Goal: Task Accomplishment & Management: Manage account settings

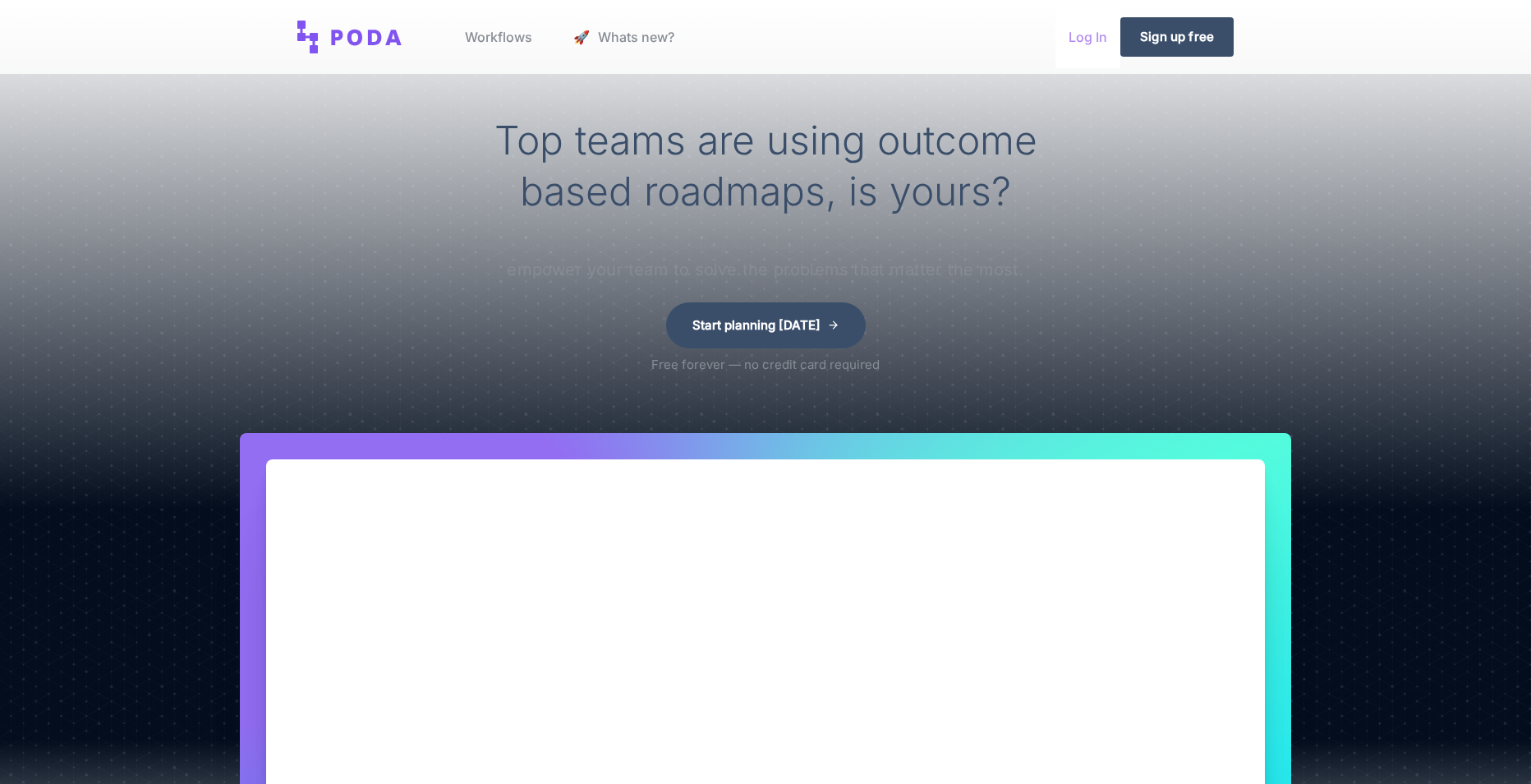
click at [1085, 36] on link "Log In" at bounding box center [1088, 36] width 65 height 62
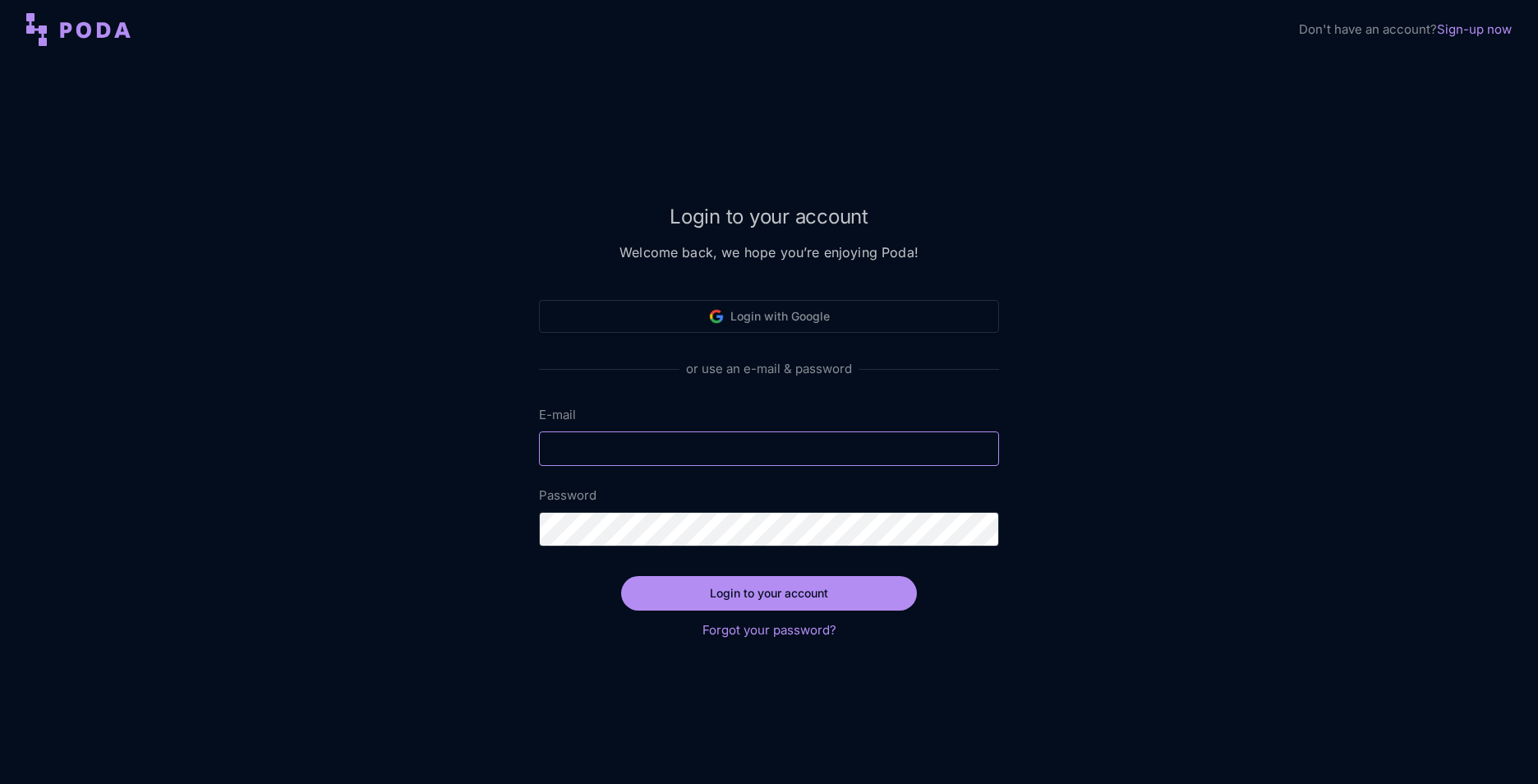
type input "[EMAIL_ADDRESS][DOMAIN_NAME]"
click at [791, 595] on button "Login to your account" at bounding box center [769, 593] width 296 height 34
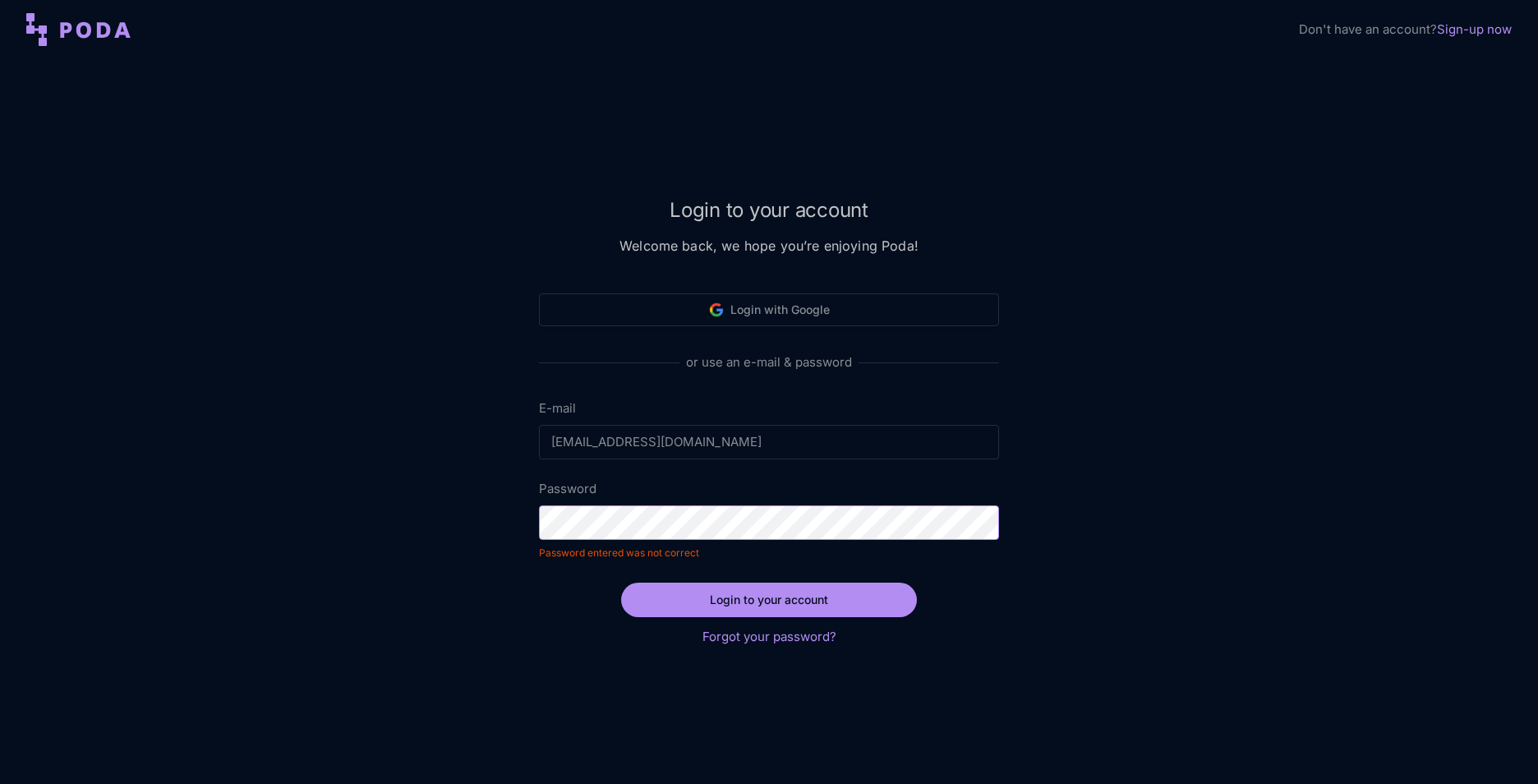
click at [539, 424] on div at bounding box center [539, 424] width 0 height 0
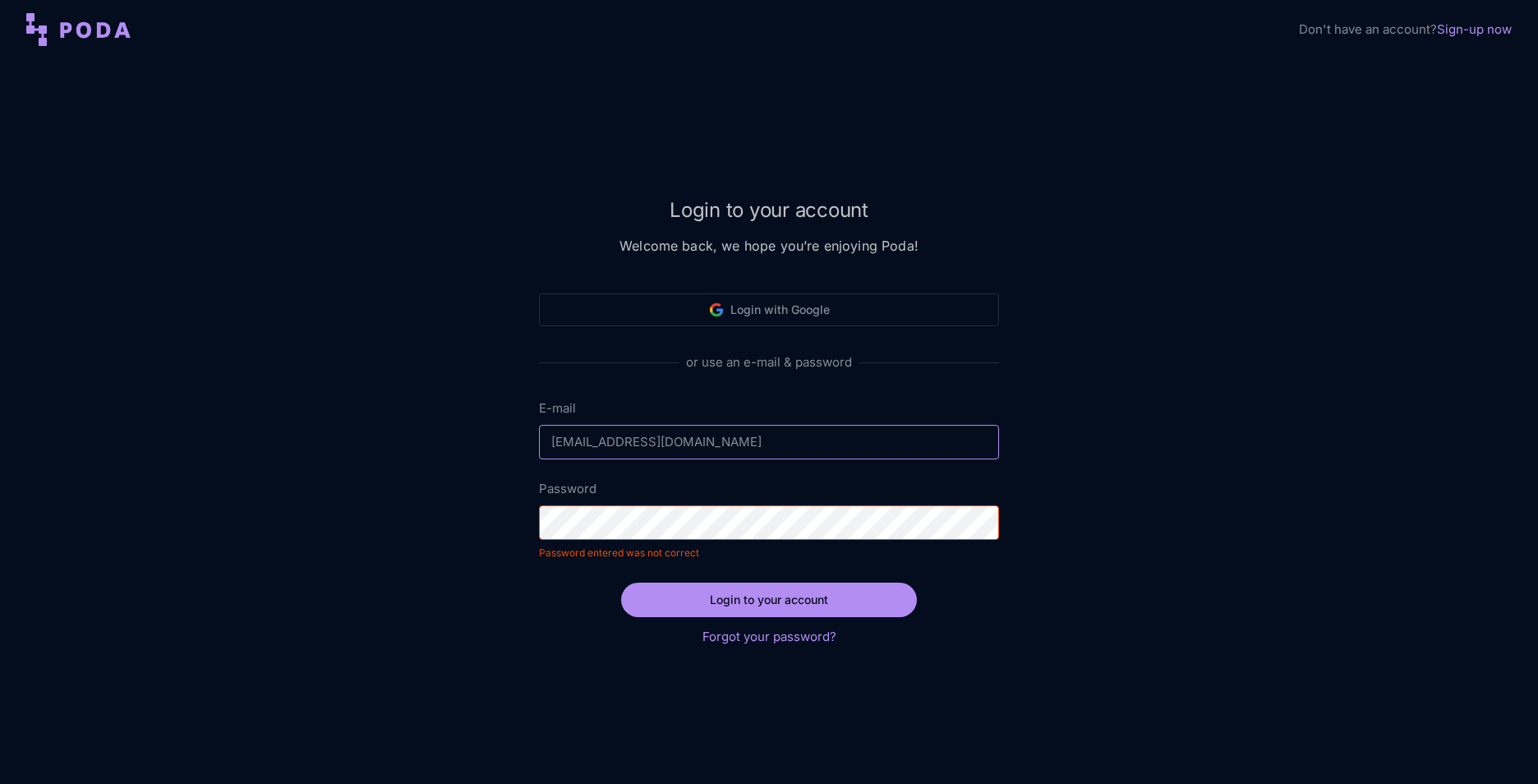
click at [539, 505] on div at bounding box center [539, 505] width 0 height 0
click at [784, 598] on button "Login to your account" at bounding box center [769, 600] width 296 height 34
click at [800, 634] on link "Forgot your password?" at bounding box center [769, 636] width 134 height 15
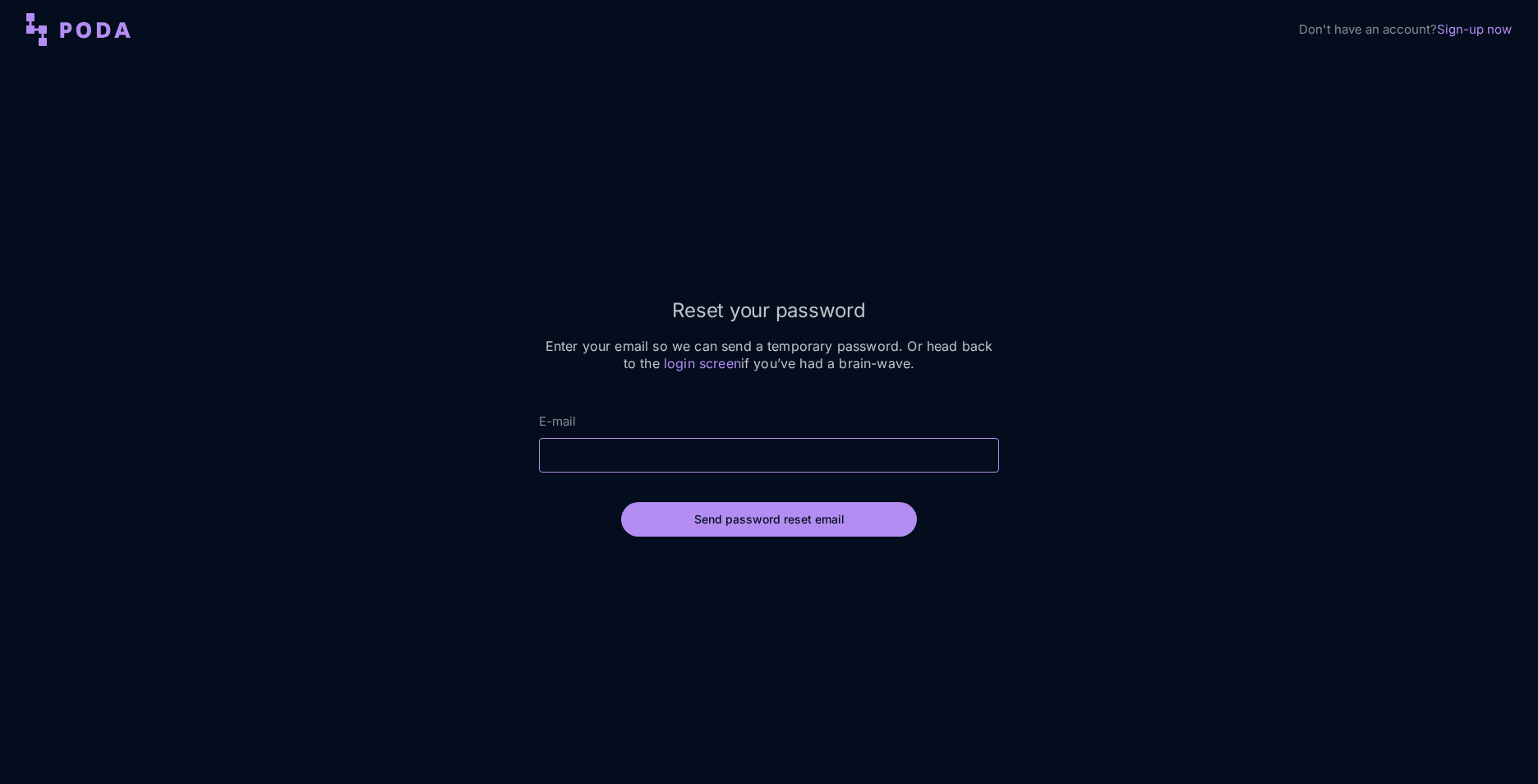
type input "[EMAIL_ADDRESS][DOMAIN_NAME]"
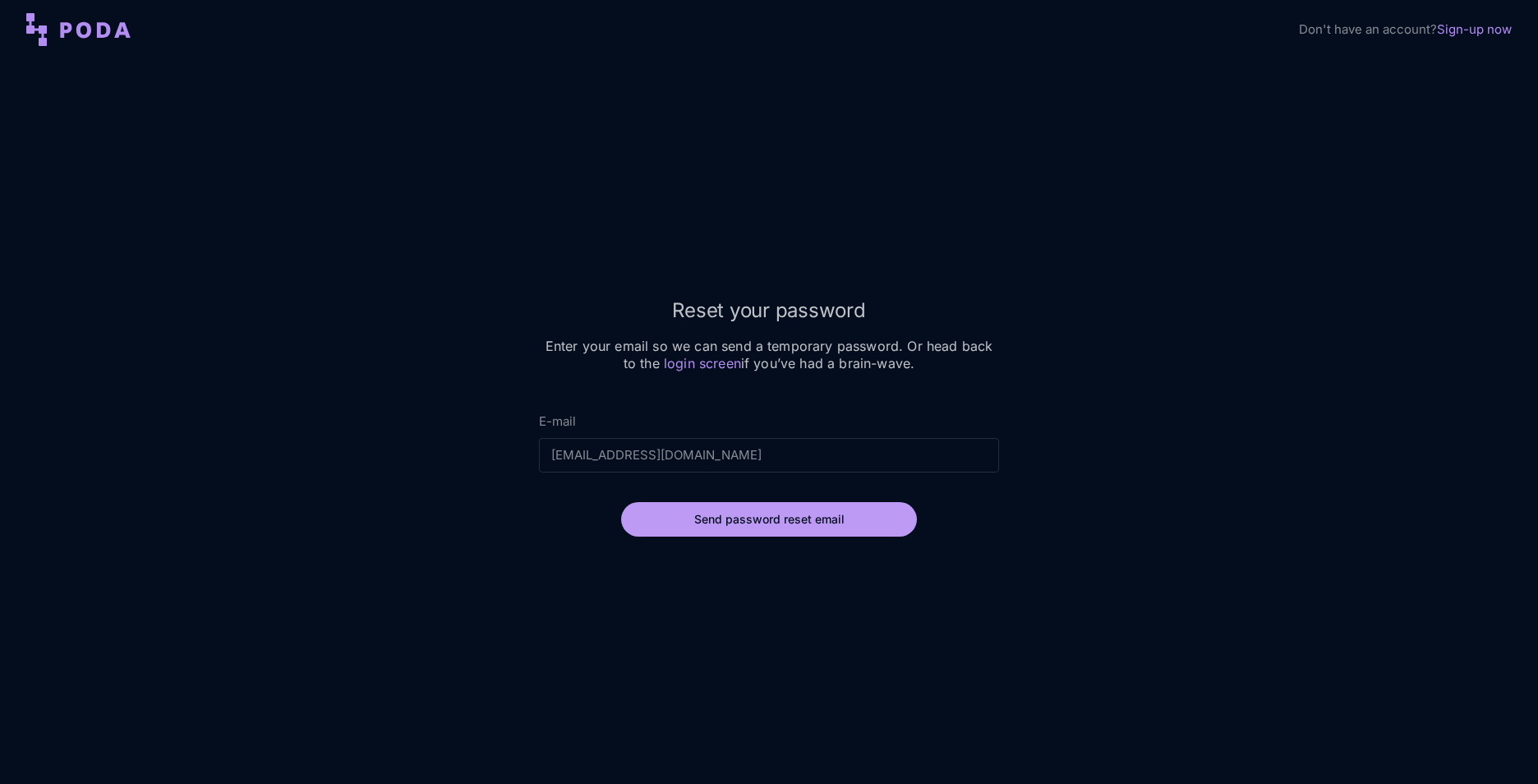
click at [771, 512] on button "Send password reset email" at bounding box center [769, 519] width 296 height 34
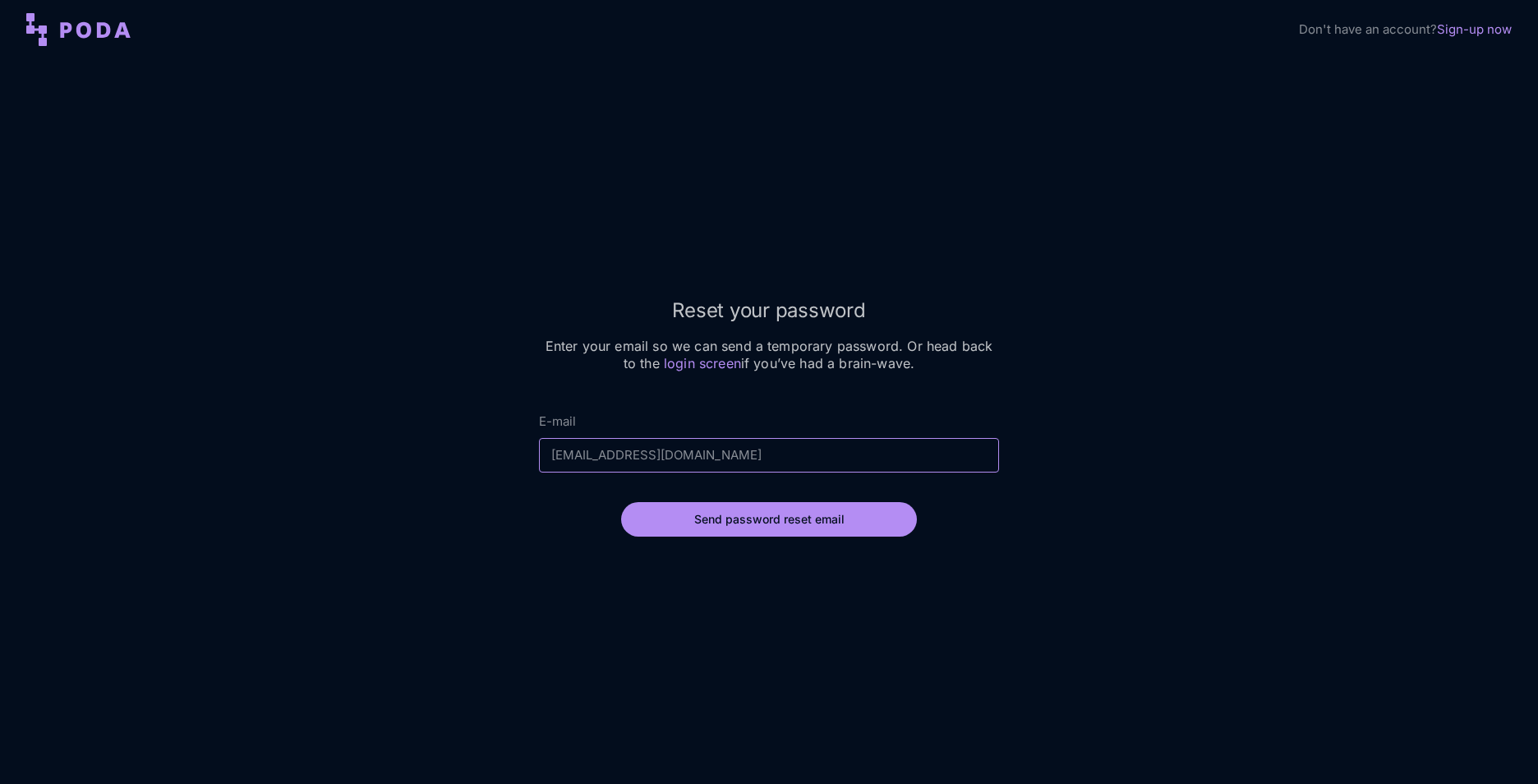
click at [751, 442] on input "[EMAIL_ADDRESS][DOMAIN_NAME]" at bounding box center [769, 455] width 460 height 34
click at [1195, 383] on div "Reset your password Enter your email so we can send a temporary password. Or he…" at bounding box center [769, 422] width 1538 height 725
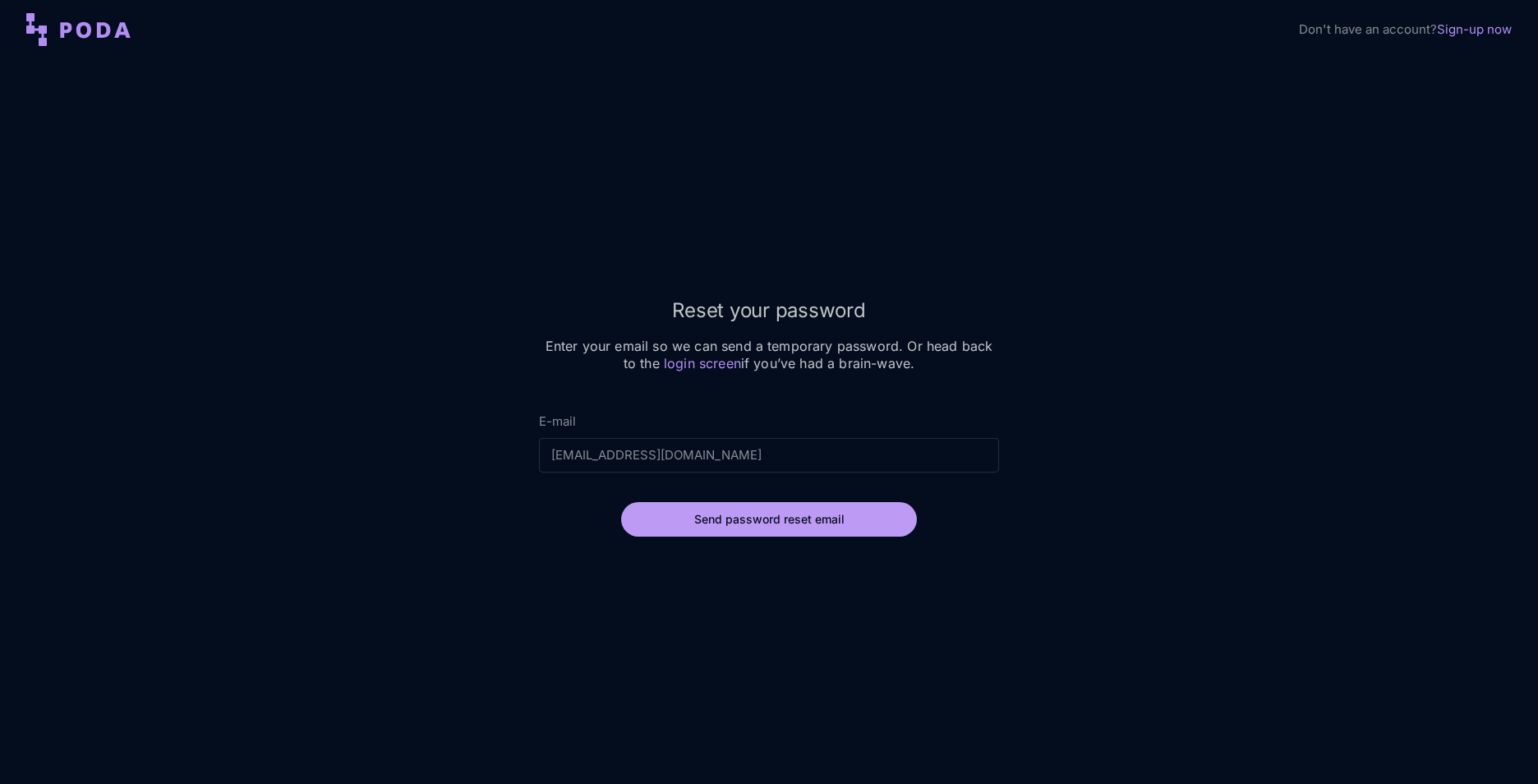
click at [775, 519] on button "Send password reset email" at bounding box center [769, 519] width 296 height 34
click at [1300, 231] on div "Reset your password Enter your email so we can send a temporary password. Or he…" at bounding box center [769, 422] width 1538 height 725
drag, startPoint x: 652, startPoint y: 7, endPoint x: 1423, endPoint y: 241, distance: 805.7
click at [1423, 241] on div "Reset your password Enter your email so we can send a temporary password. Or he…" at bounding box center [769, 422] width 1538 height 725
click at [96, 31] on icon at bounding box center [79, 30] width 105 height 32
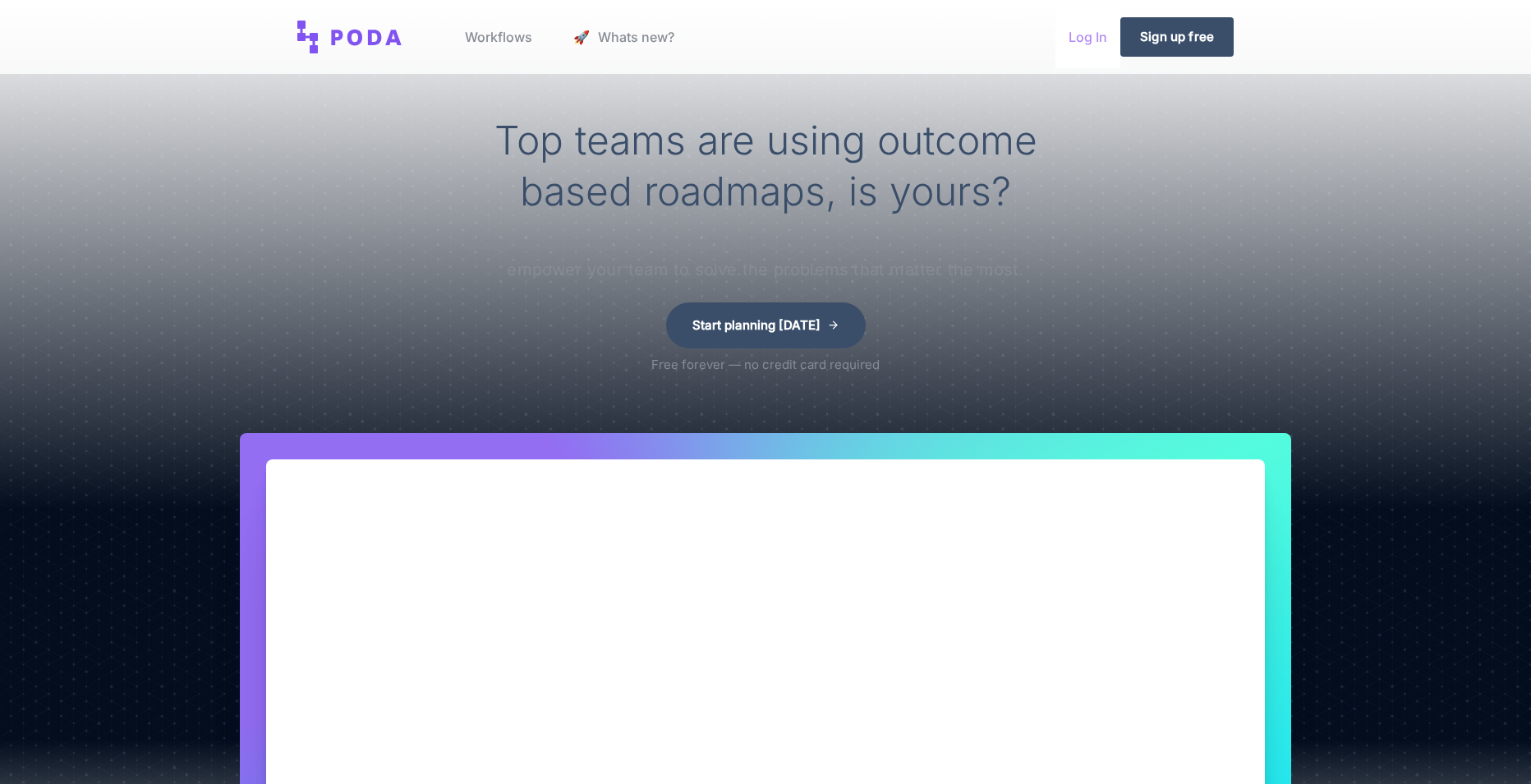
click at [1092, 32] on link "Log In" at bounding box center [1088, 36] width 65 height 62
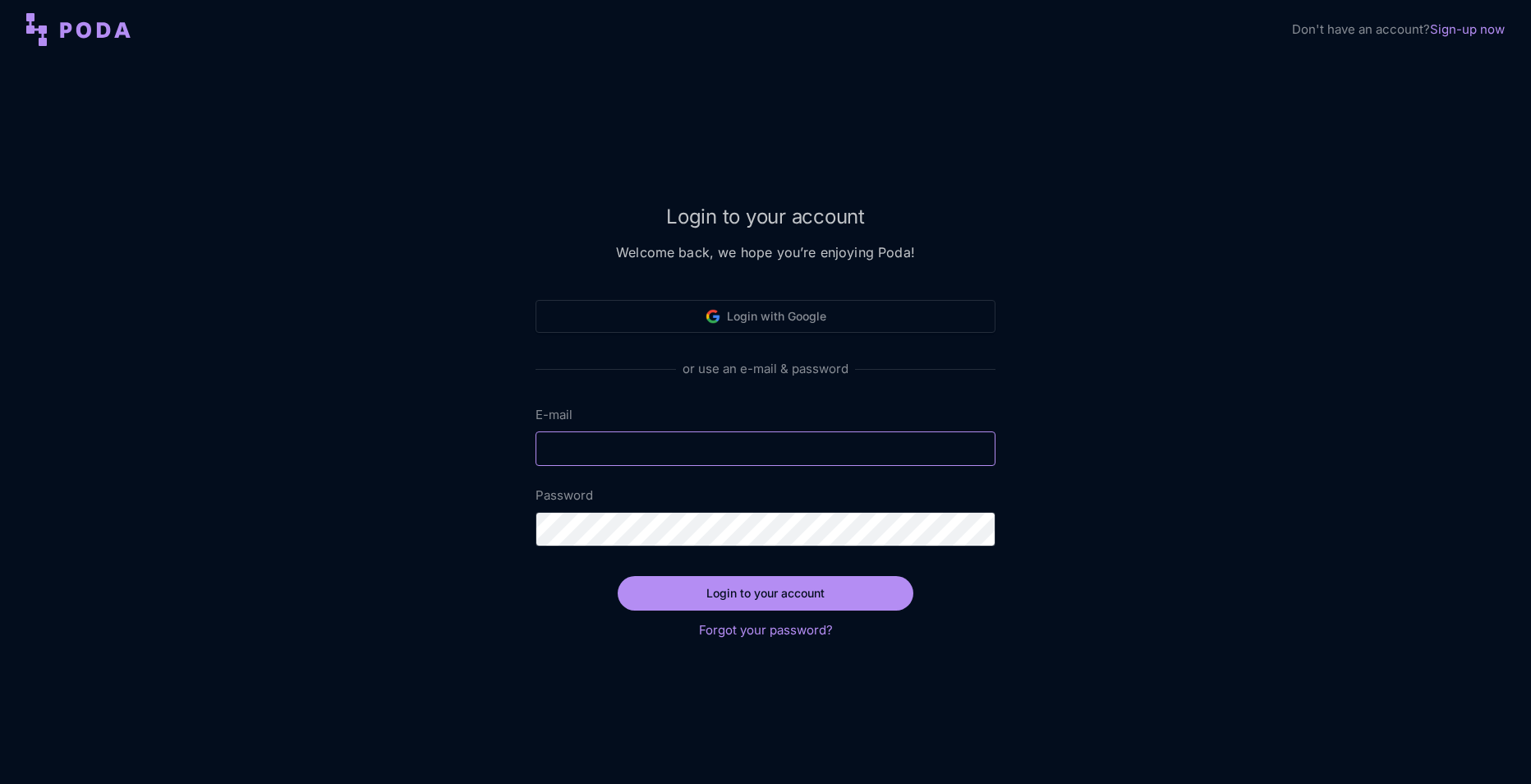
type input "[EMAIL_ADDRESS][DOMAIN_NAME]"
click at [774, 598] on button "Login to your account" at bounding box center [769, 593] width 296 height 34
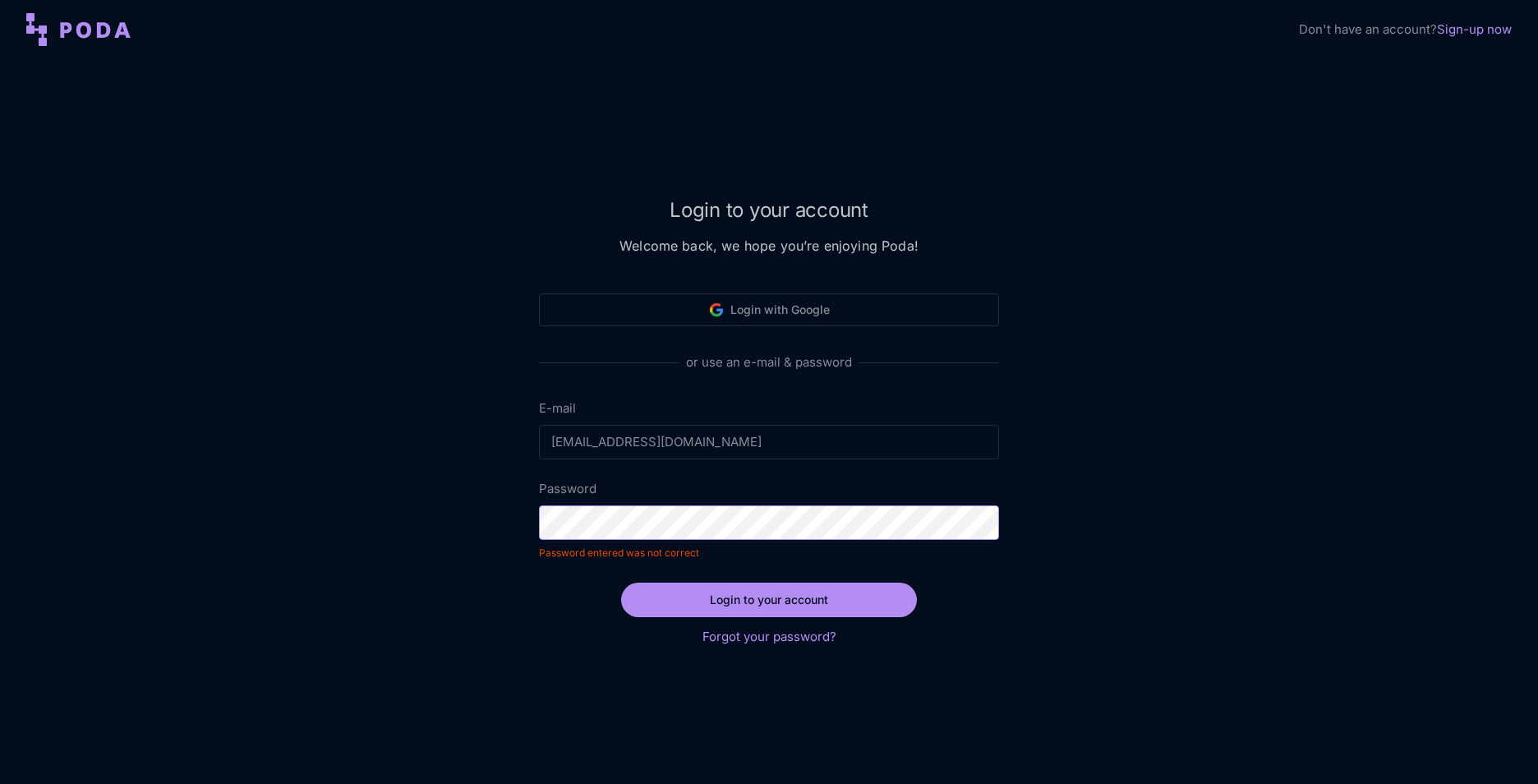
click at [539, 505] on div at bounding box center [539, 505] width 0 height 0
click at [1384, 133] on div "Login to your account Welcome back, we hope you’re enjoying Poda! Login with Go…" at bounding box center [769, 422] width 1538 height 725
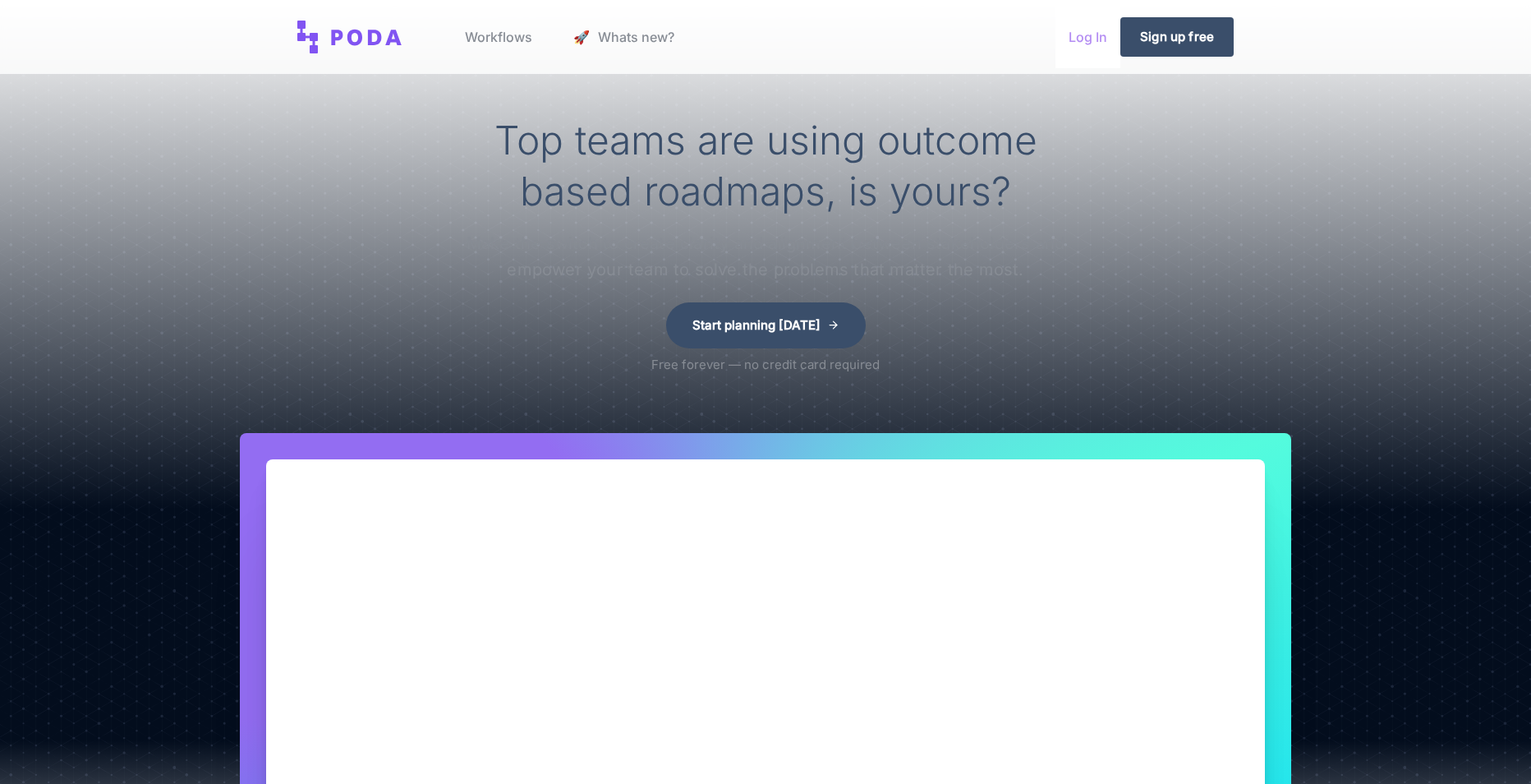
click at [1089, 37] on link "Log In" at bounding box center [1088, 36] width 65 height 62
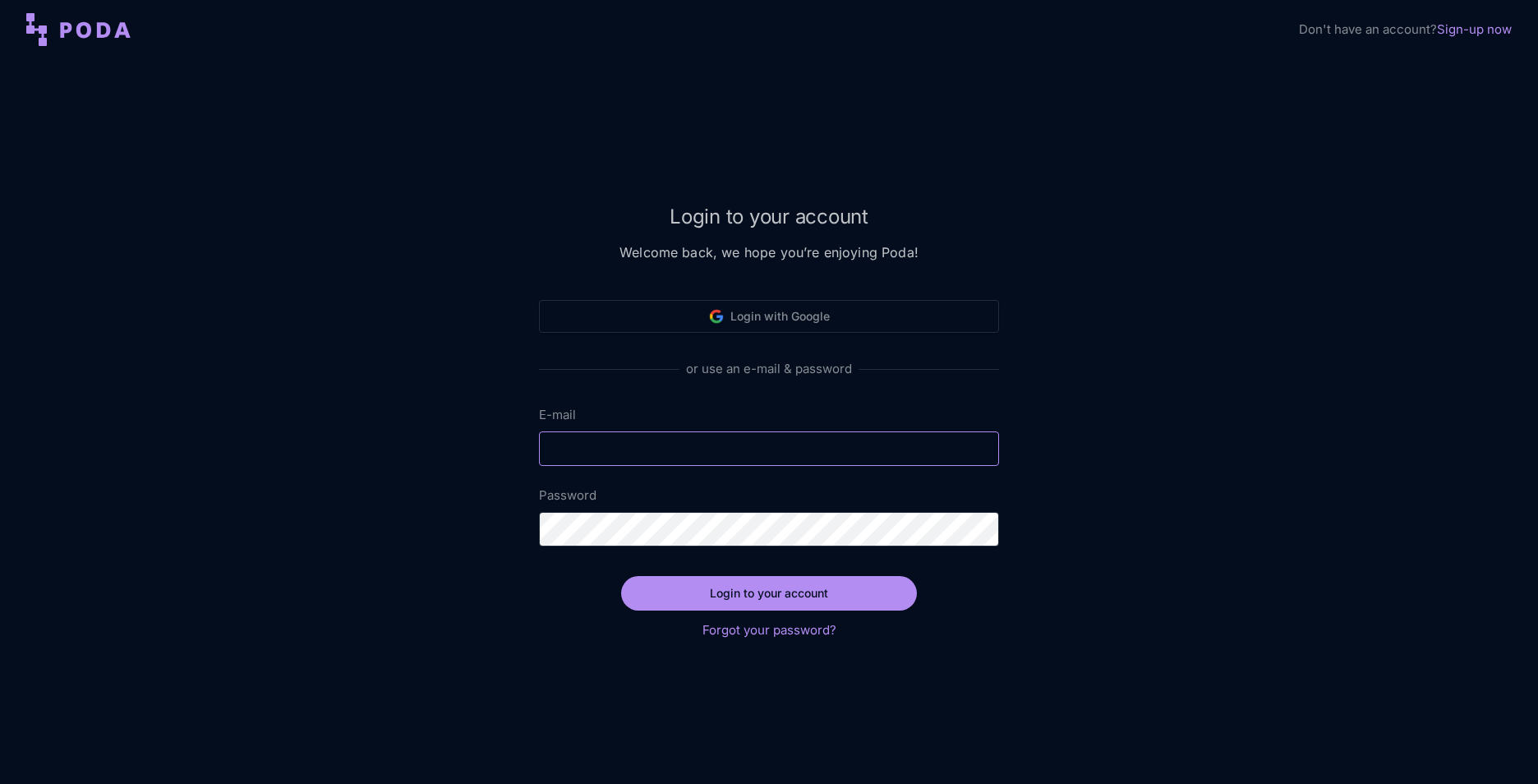
type input "[EMAIL_ADDRESS][DOMAIN_NAME]"
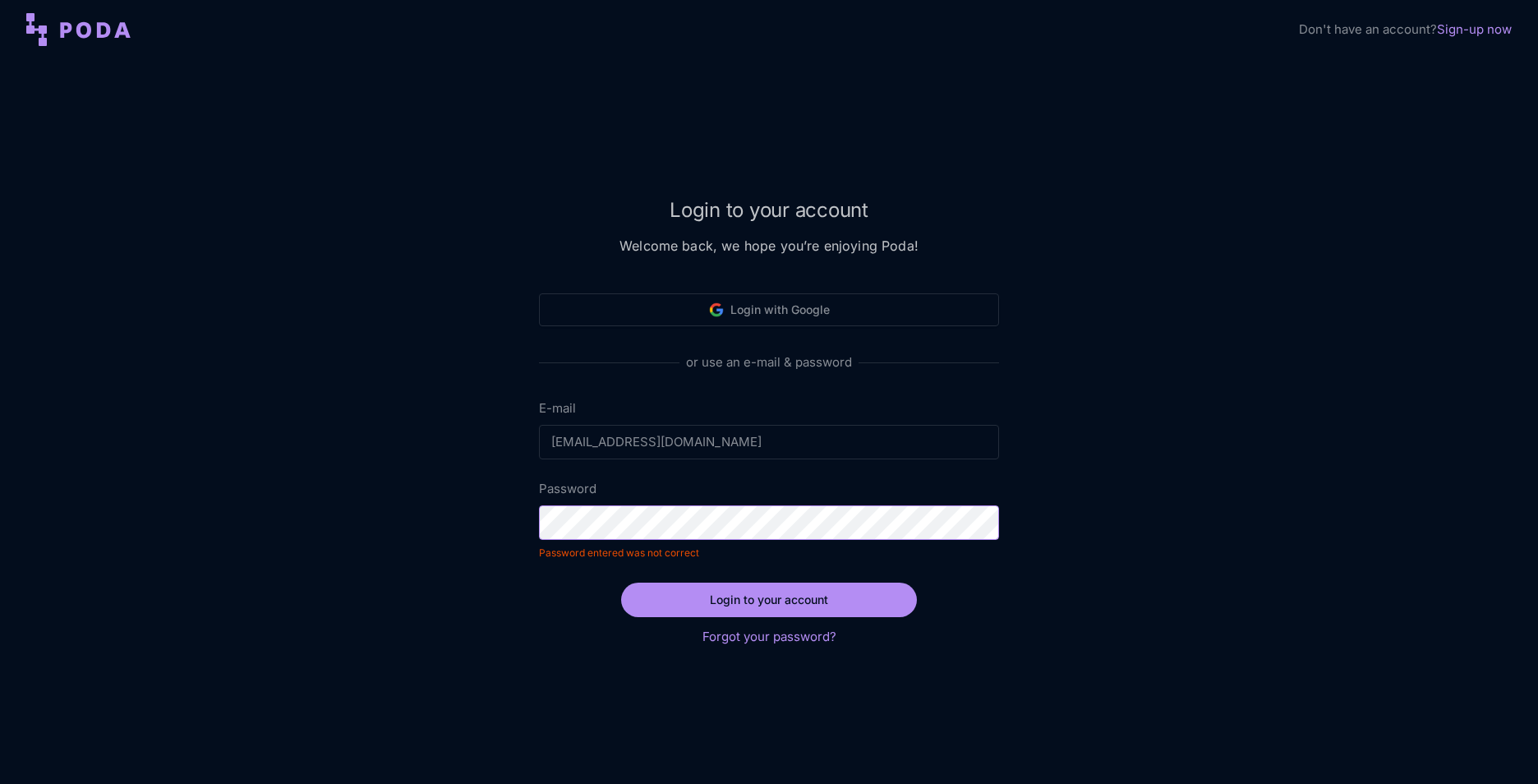
click at [539, 505] on div at bounding box center [539, 505] width 0 height 0
click at [509, 519] on div "Login to your account Welcome back, we hope you’re enjoying Poda! Login with Go…" at bounding box center [769, 422] width 1538 height 725
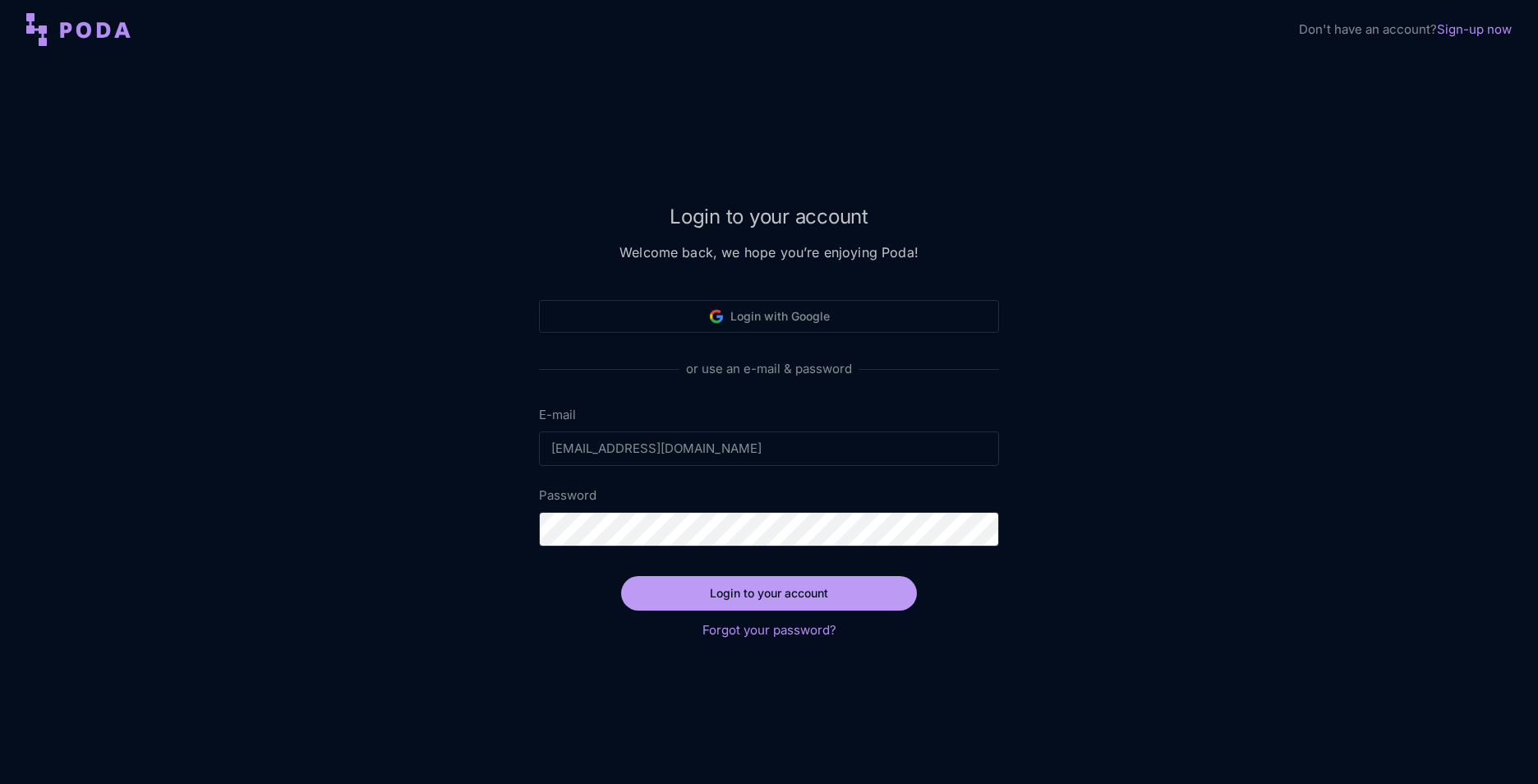
click at [800, 590] on button "Login to your account" at bounding box center [769, 593] width 296 height 34
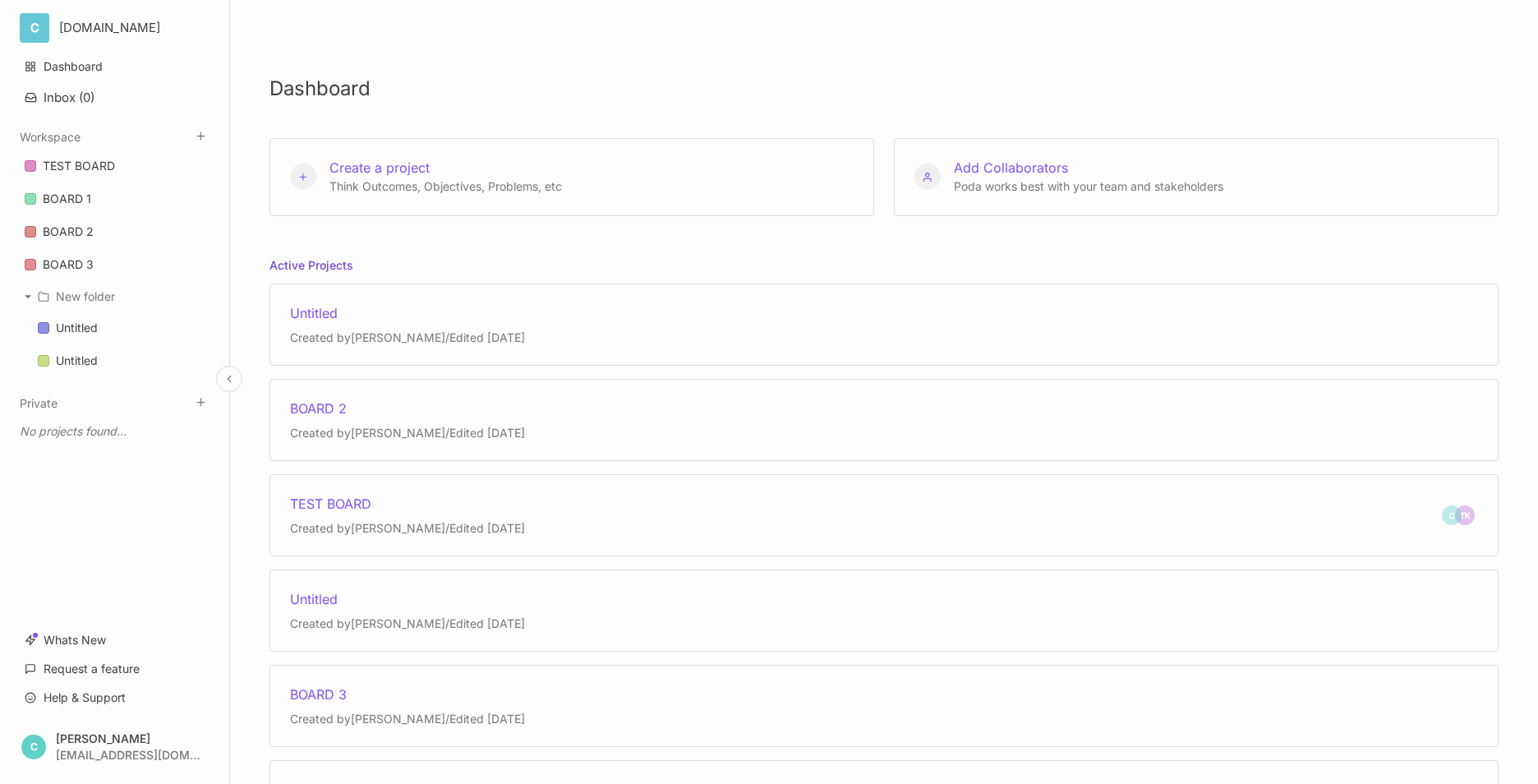
click at [115, 24] on html "C CHRISKOCH.COM Dashboard Inbox ( 0 ) Workspace TEST BOARD BOARD 1 BOARD 2 BOAR…" at bounding box center [769, 392] width 1538 height 784
